Goal: Entertainment & Leisure: Consume media (video, audio)

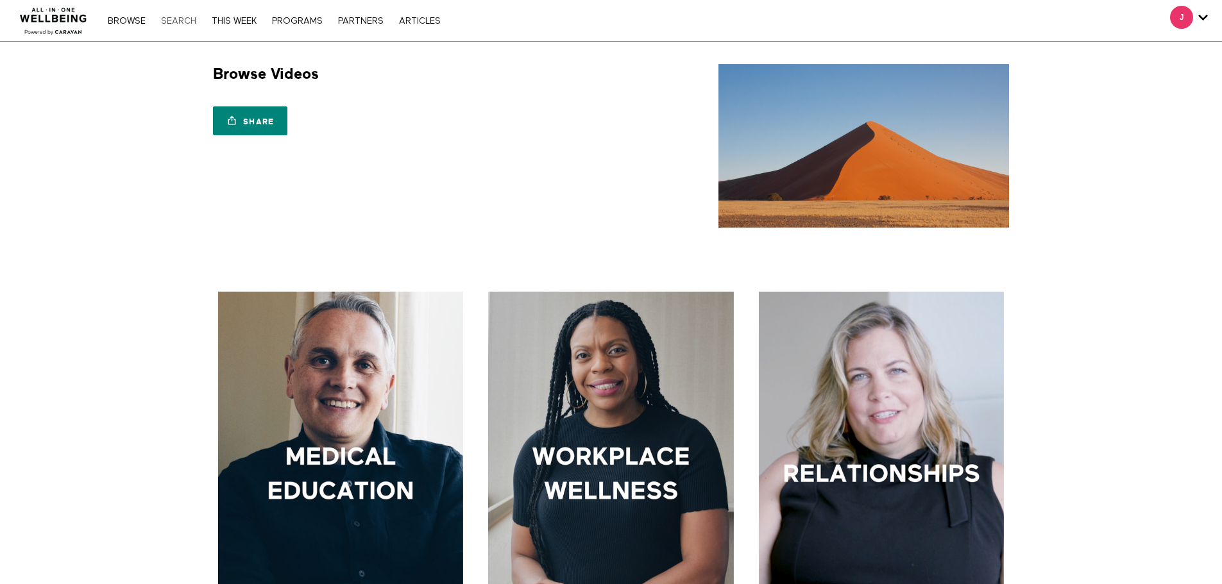
click at [191, 22] on link "Search" at bounding box center [179, 21] width 48 height 9
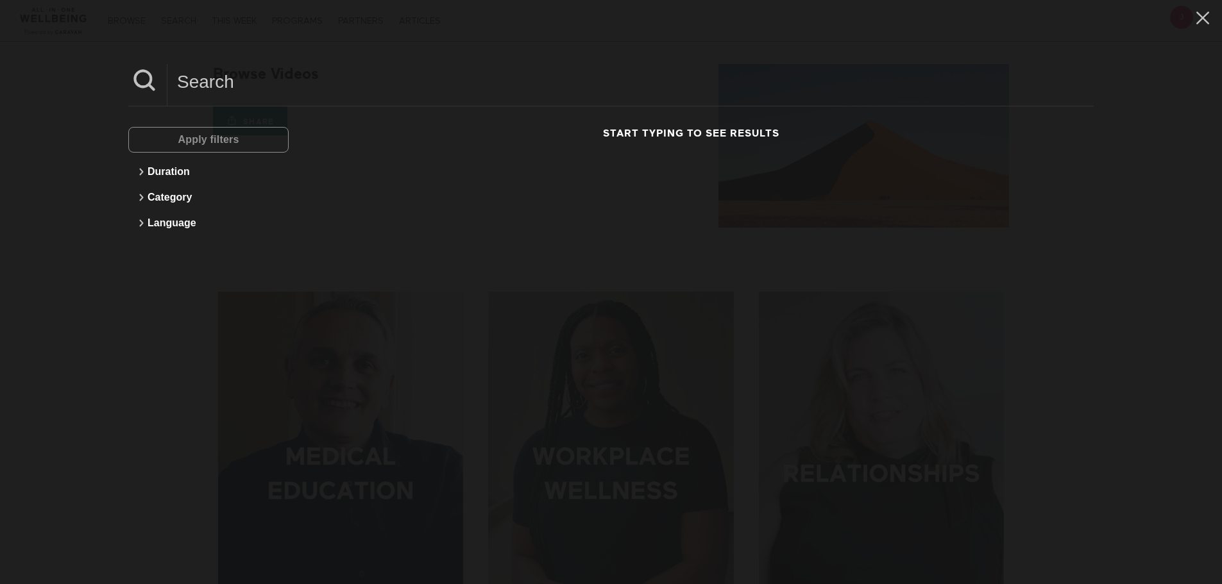
click at [250, 87] on input at bounding box center [630, 81] width 926 height 35
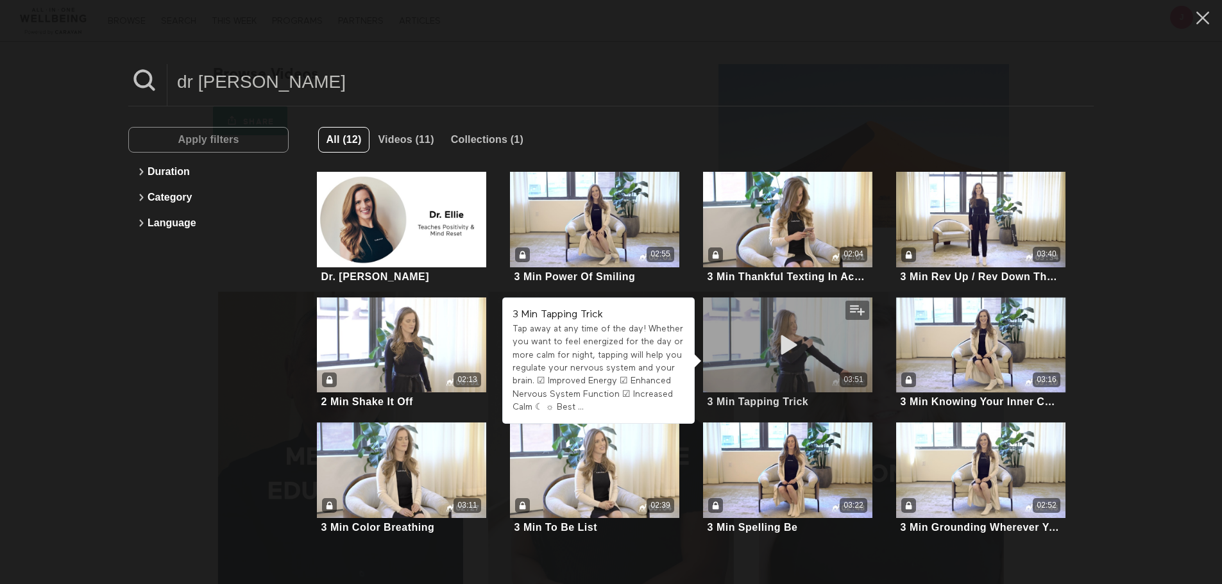
type input "dr ellie"
click at [777, 318] on div "03:51" at bounding box center [787, 346] width 169 height 96
